Goal: Task Accomplishment & Management: Use online tool/utility

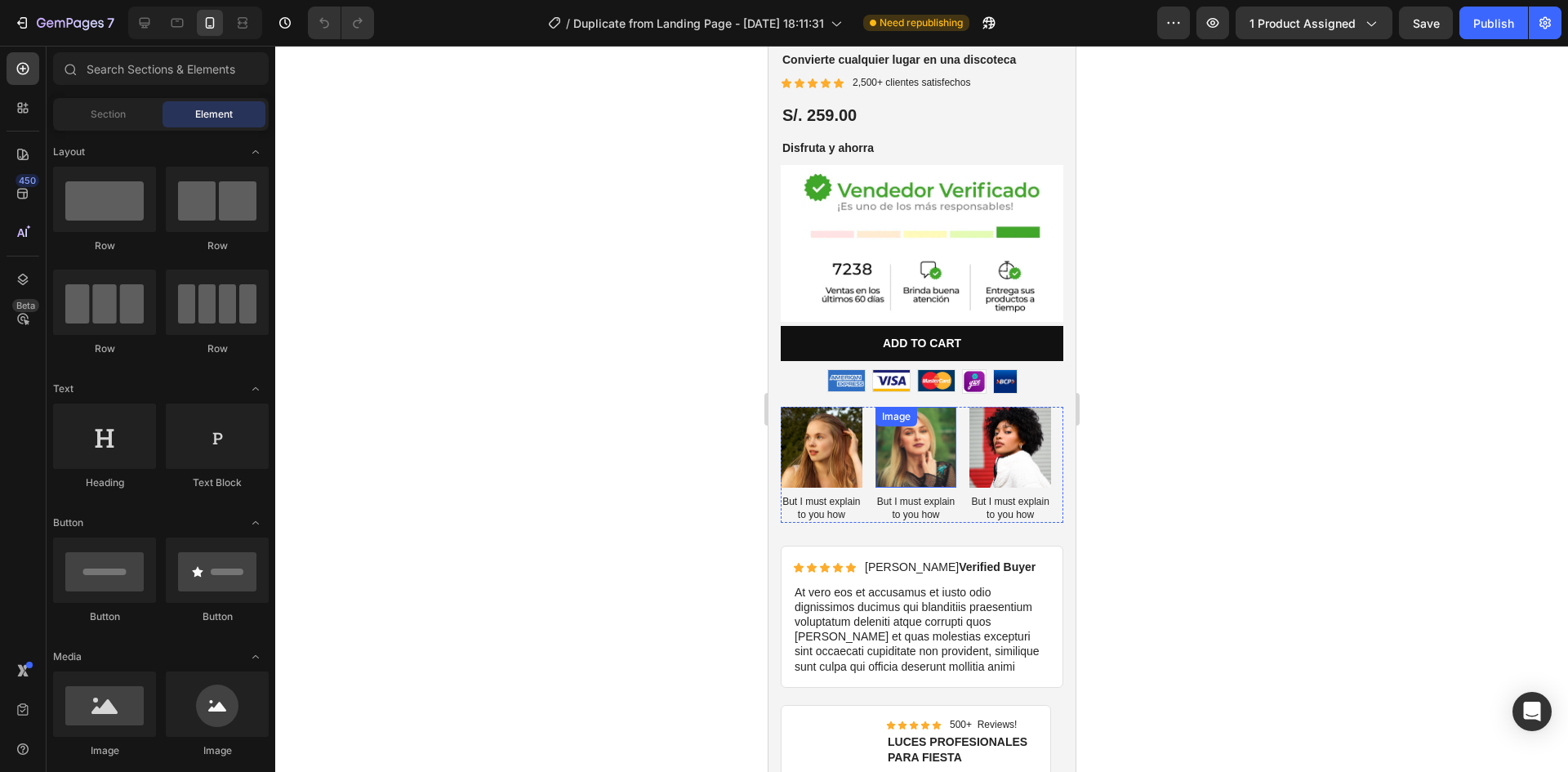
scroll to position [408, 0]
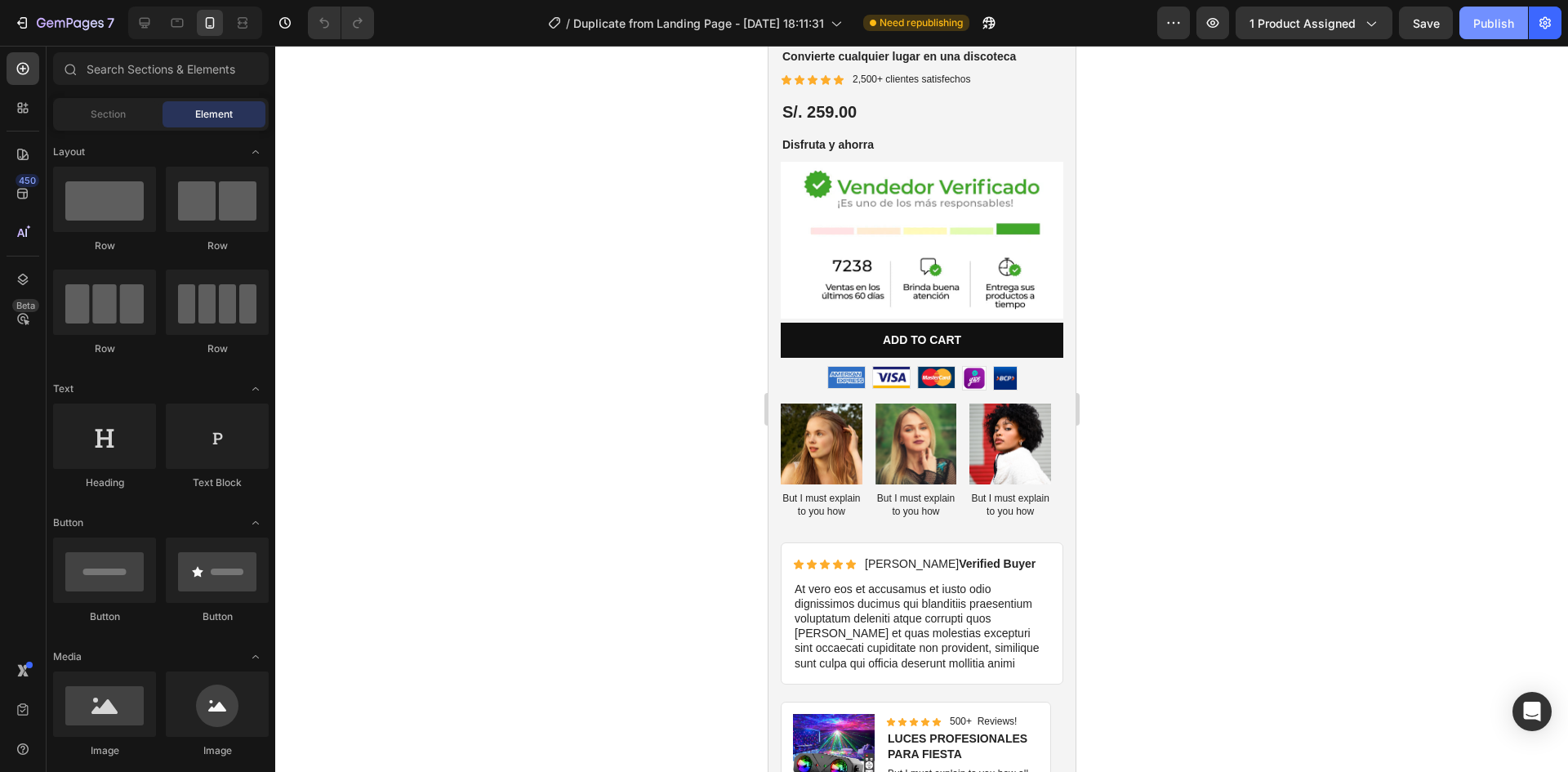
click at [1500, 26] on div "Publish" at bounding box center [1493, 23] width 40 height 17
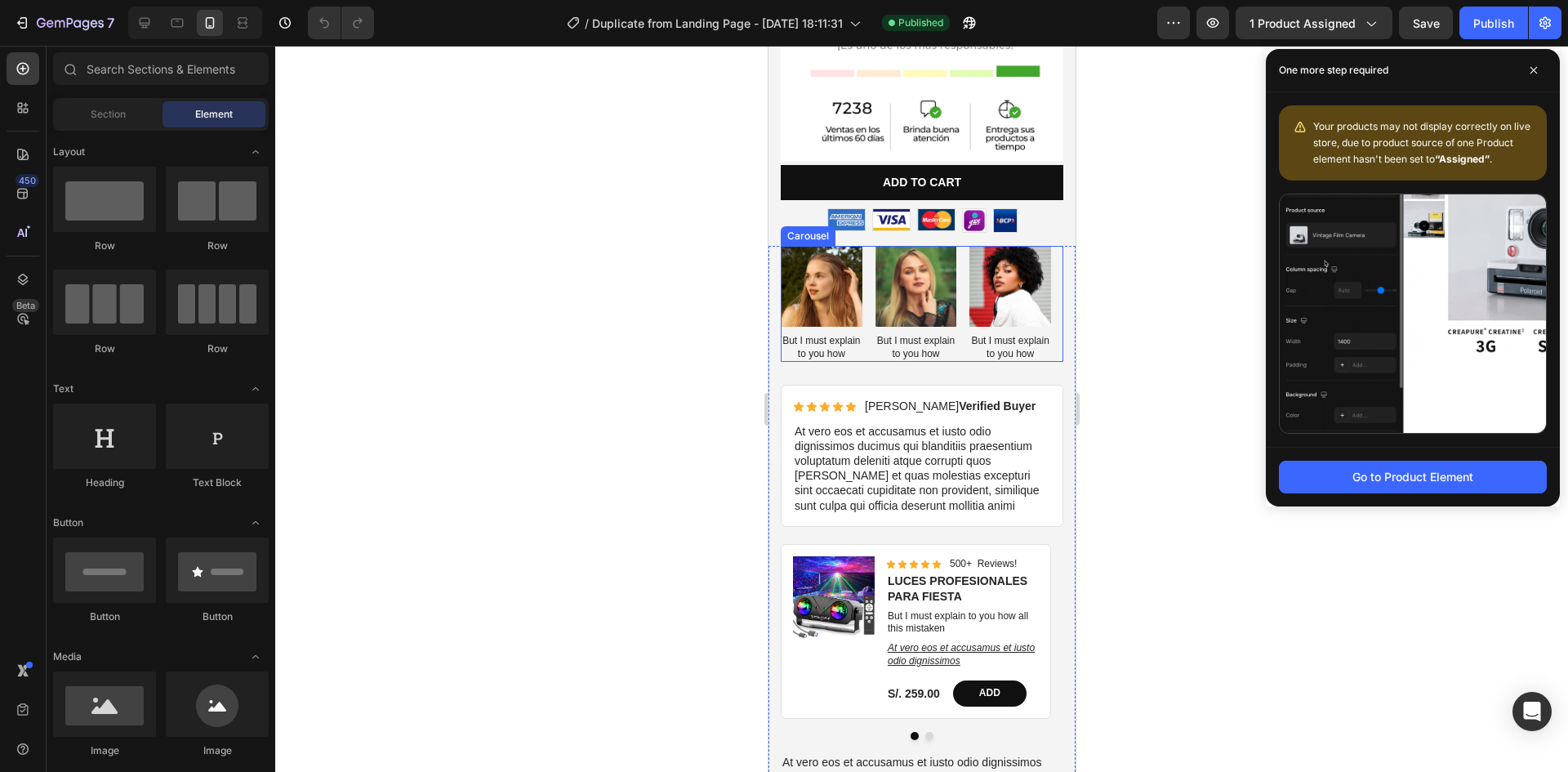
scroll to position [572, 0]
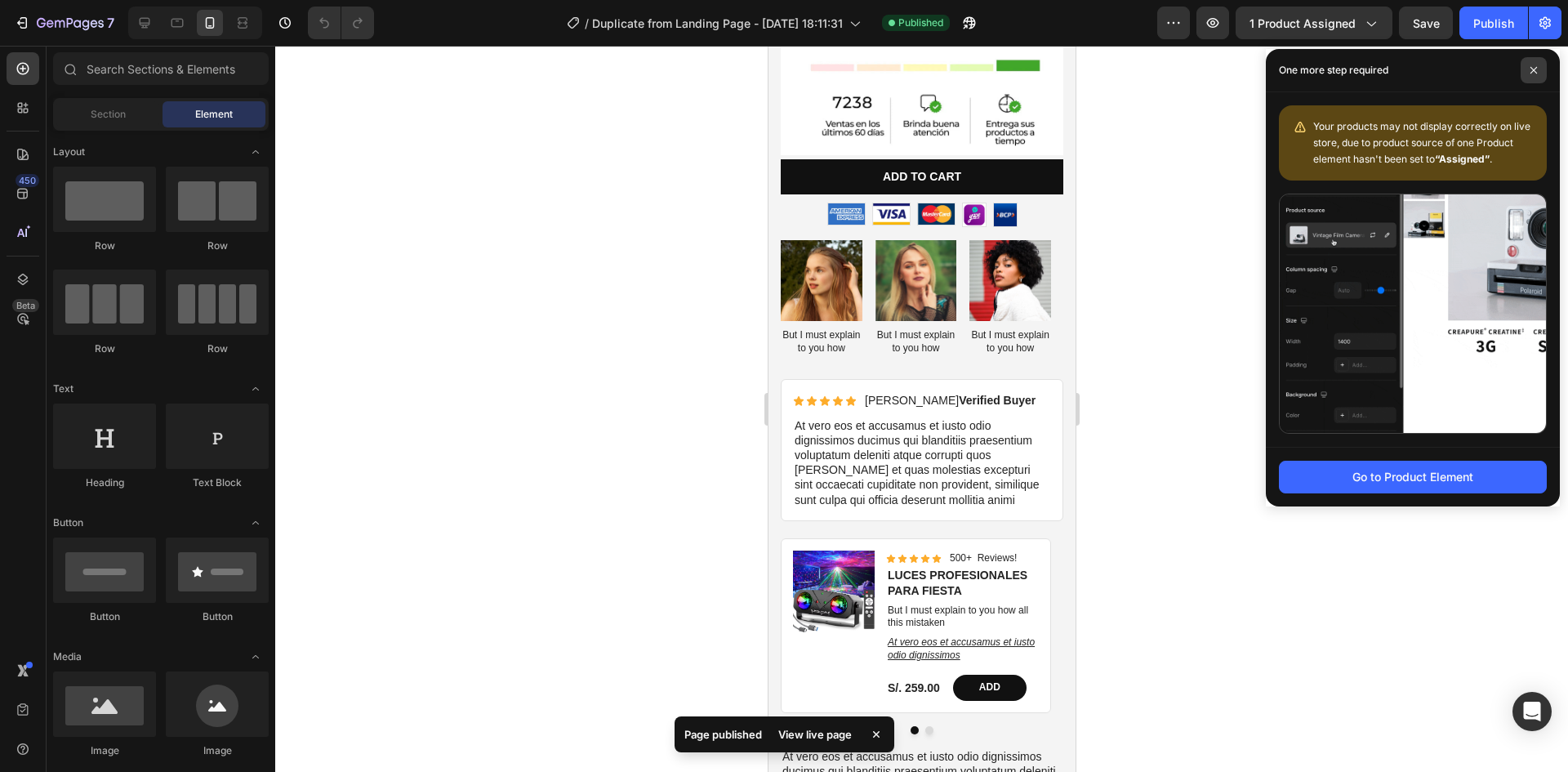
click at [1532, 68] on icon at bounding box center [1533, 70] width 8 height 8
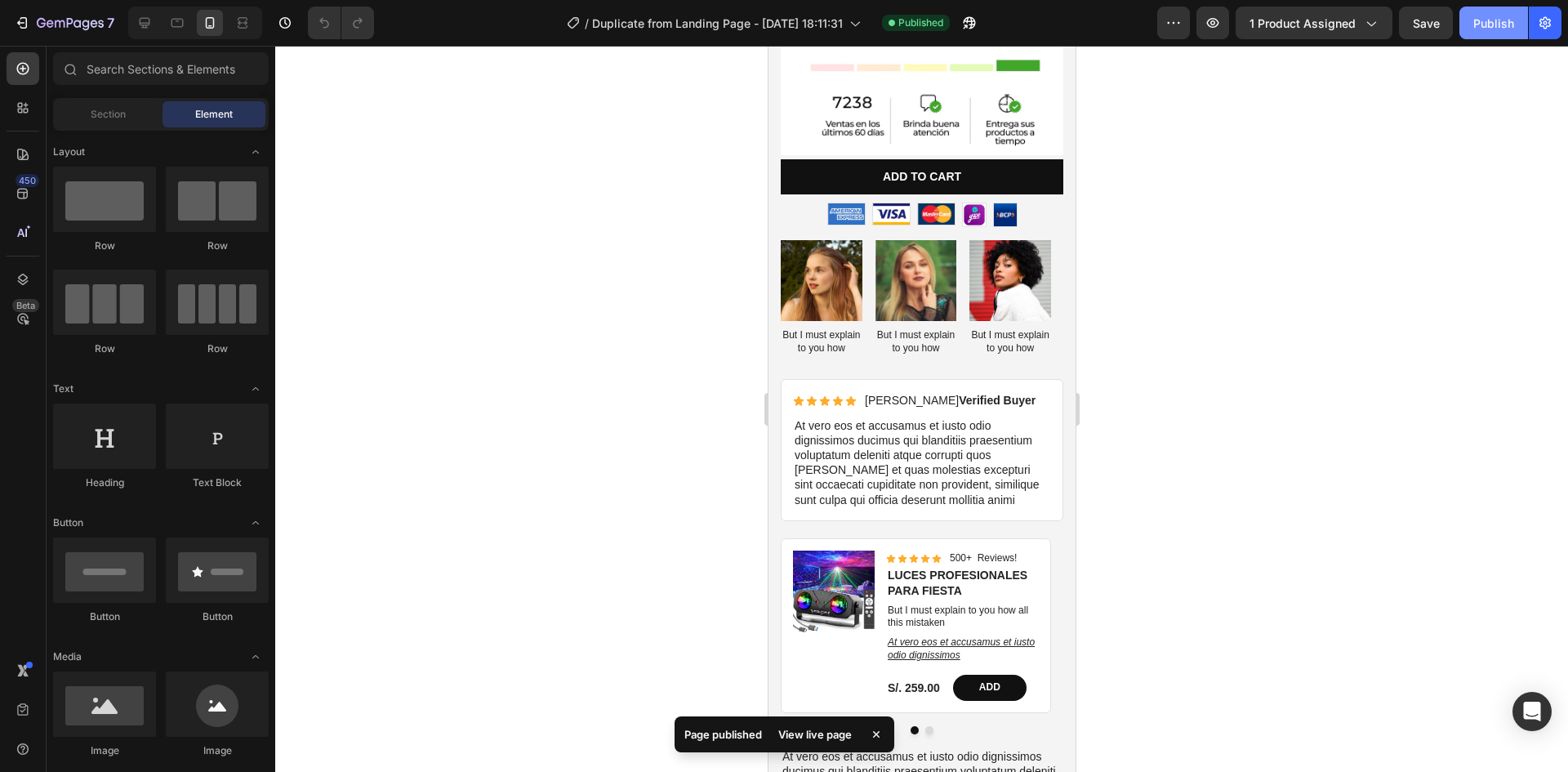
click at [1505, 24] on div "Publish" at bounding box center [1493, 23] width 40 height 17
